Goal: Information Seeking & Learning: Find contact information

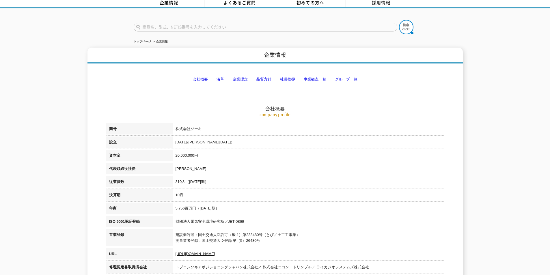
click at [322, 77] on link "事業拠点一覧" at bounding box center [315, 79] width 23 height 4
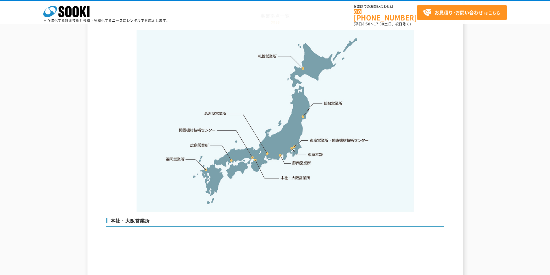
scroll to position [1275, 0]
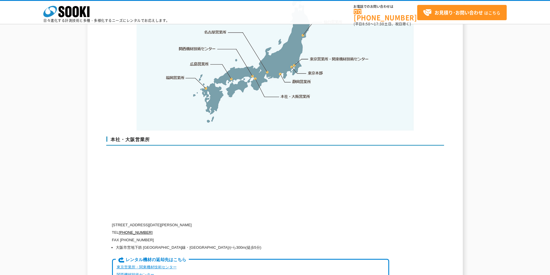
click at [313, 70] on link "東京本部" at bounding box center [315, 73] width 15 height 6
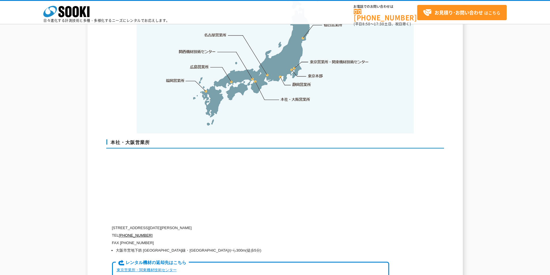
scroll to position [1209, 0]
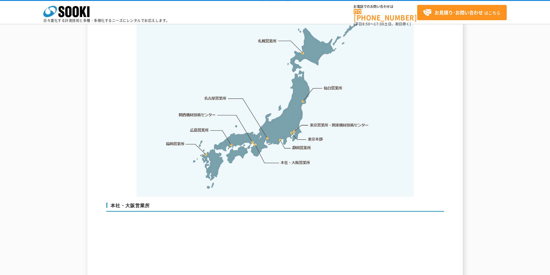
click at [324, 122] on link "東京営業所・関東機材技術センター" at bounding box center [339, 125] width 59 height 6
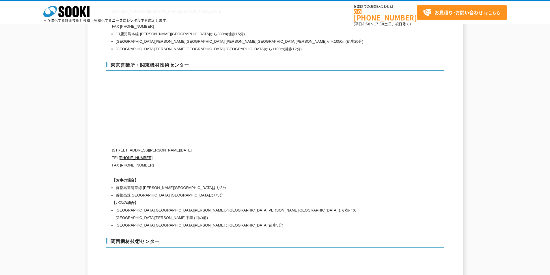
scroll to position [2440, 0]
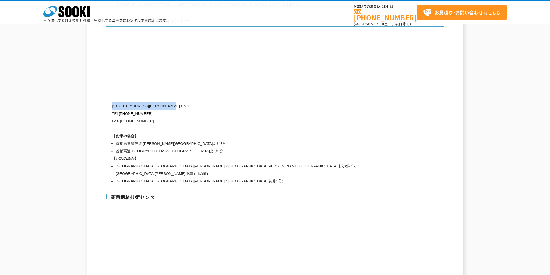
drag, startPoint x: 187, startPoint y: 95, endPoint x: 112, endPoint y: 93, distance: 74.8
click at [112, 103] on p "[STREET_ADDRESS][PERSON_NAME][DATE]" at bounding box center [250, 107] width 277 height 8
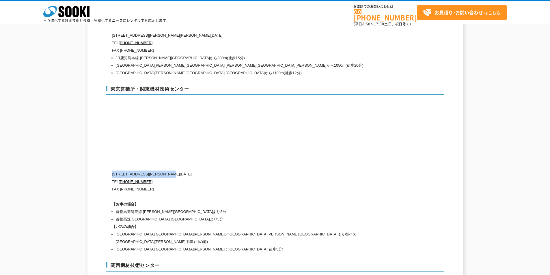
scroll to position [2382, 0]
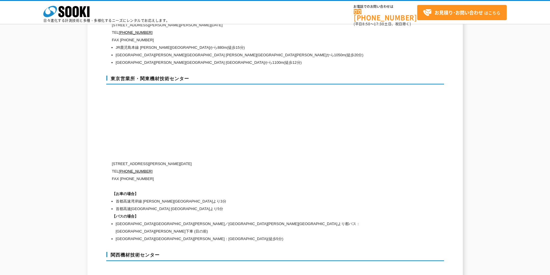
drag, startPoint x: 190, startPoint y: 70, endPoint x: 189, endPoint y: 66, distance: 4.8
click at [190, 76] on h3 "東京営業所・関東機材技術センター" at bounding box center [275, 80] width 338 height 9
drag, startPoint x: 189, startPoint y: 66, endPoint x: 111, endPoint y: 66, distance: 78.0
click at [111, 76] on h3 "東京営業所・関東機材技術センター" at bounding box center [275, 80] width 338 height 9
click at [151, 76] on h3 "東京営業所・関東機材技術センター" at bounding box center [275, 80] width 338 height 9
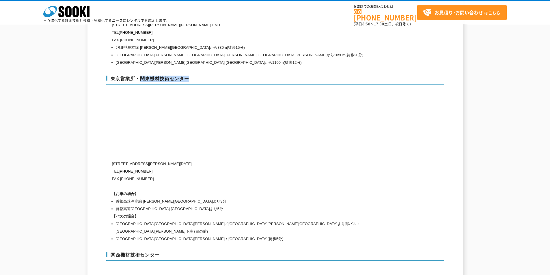
drag, startPoint x: 139, startPoint y: 67, endPoint x: 196, endPoint y: 72, distance: 57.1
click at [196, 76] on h3 "東京営業所・関東機材技術センター" at bounding box center [275, 80] width 338 height 9
copy h3 "関東機材技術センター"
